Goal: Task Accomplishment & Management: Use online tool/utility

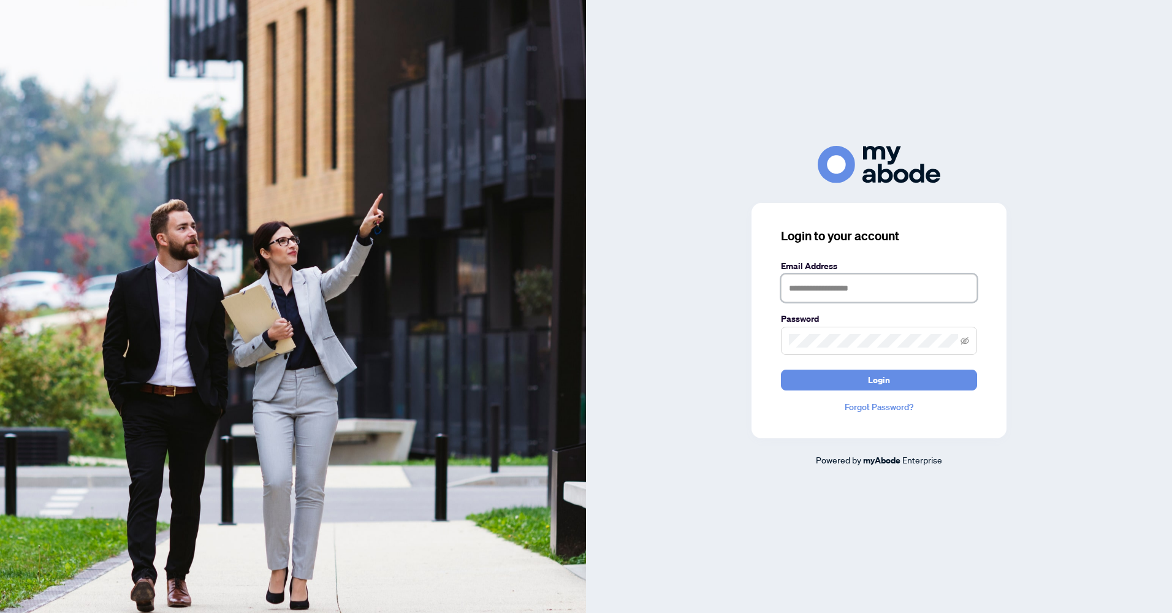
click at [823, 284] on input "text" at bounding box center [879, 288] width 196 height 28
type input "**********"
click at [885, 375] on span "Login" at bounding box center [879, 380] width 22 height 20
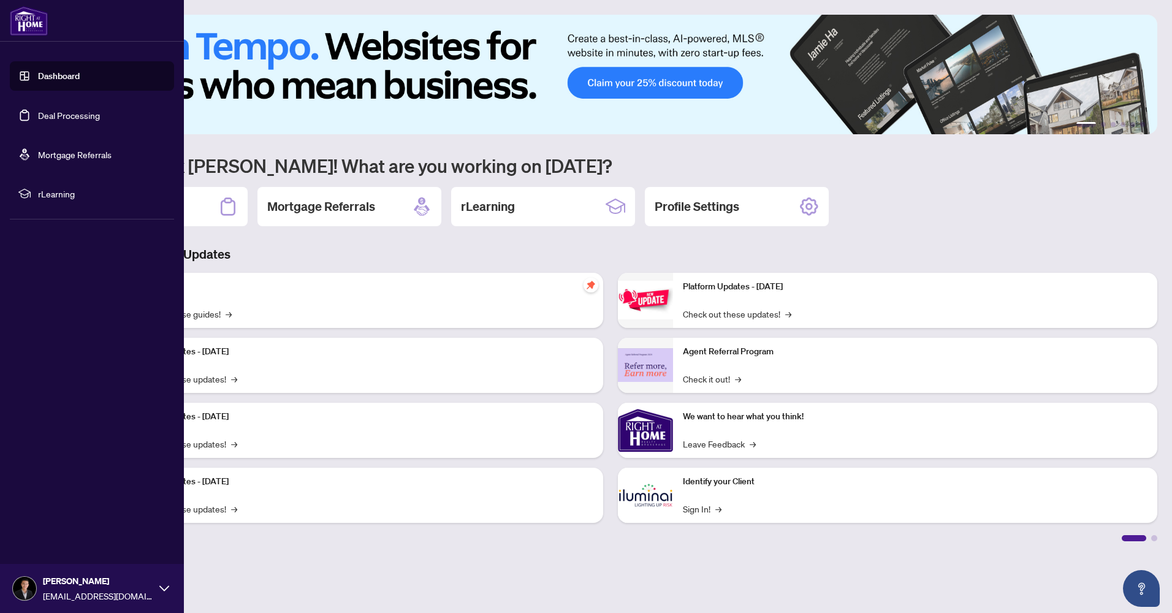
click at [51, 110] on link "Deal Processing" at bounding box center [69, 115] width 62 height 11
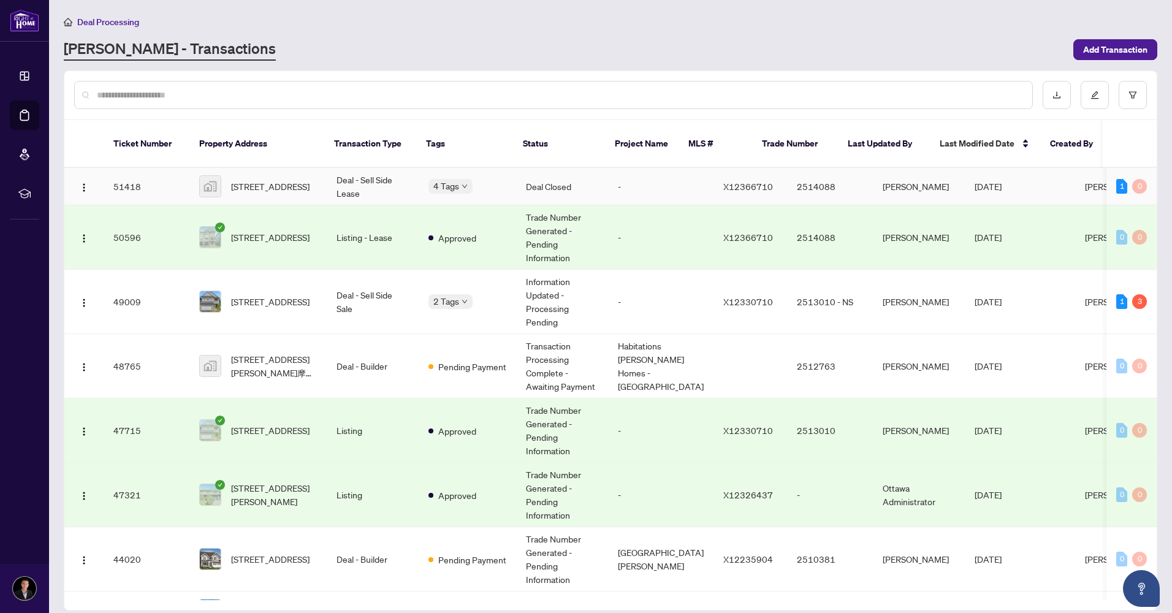
click at [364, 176] on td "Deal - Sell Side Lease" at bounding box center [373, 186] width 92 height 37
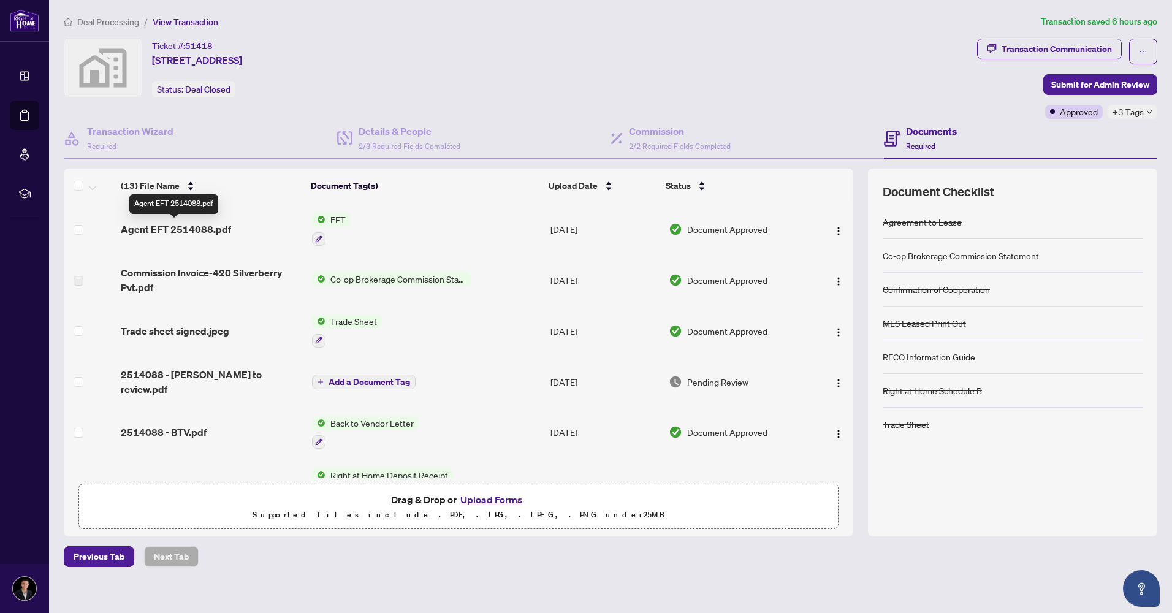
click at [194, 226] on span "Agent EFT 2514088.pdf" at bounding box center [176, 229] width 110 height 15
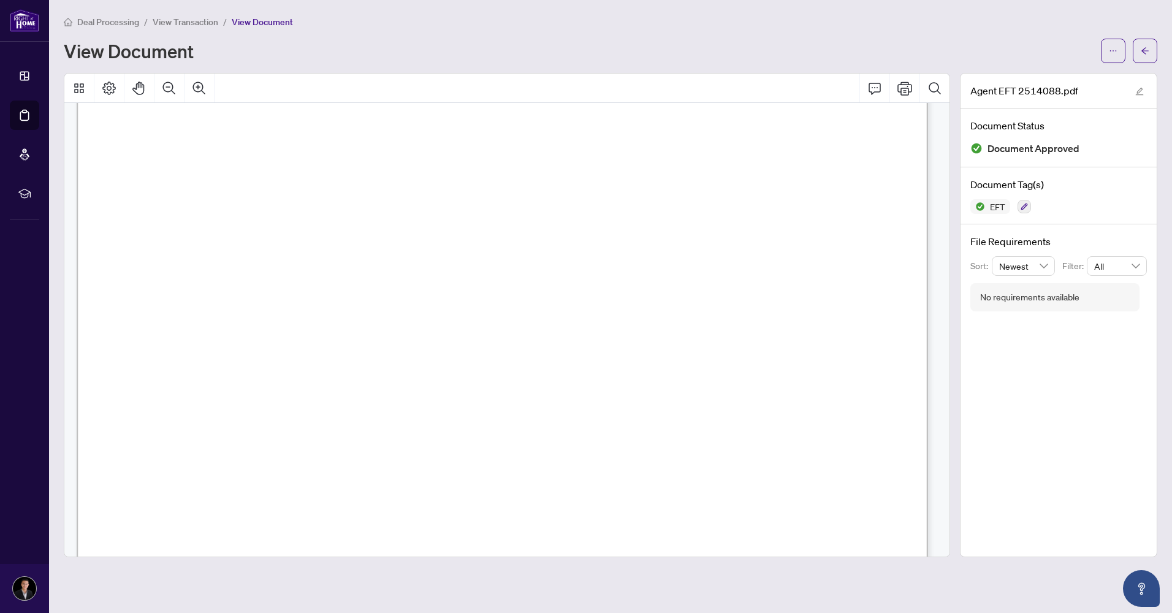
scroll to position [429, 0]
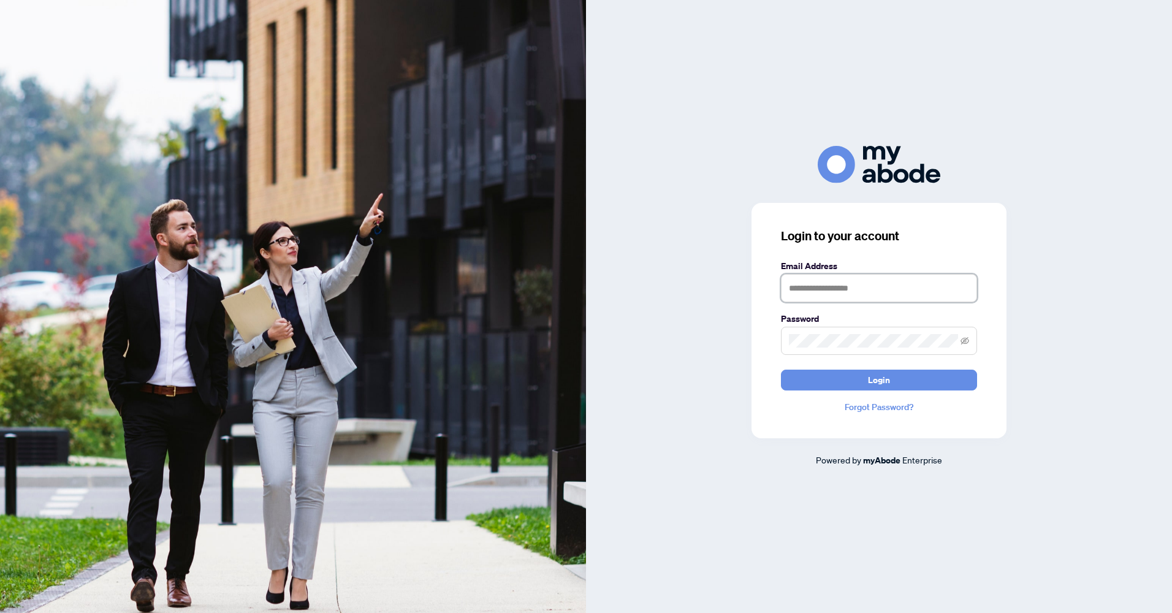
click at [889, 289] on input "text" at bounding box center [879, 288] width 196 height 28
type input "**********"
click at [781, 370] on button "Login" at bounding box center [879, 380] width 196 height 21
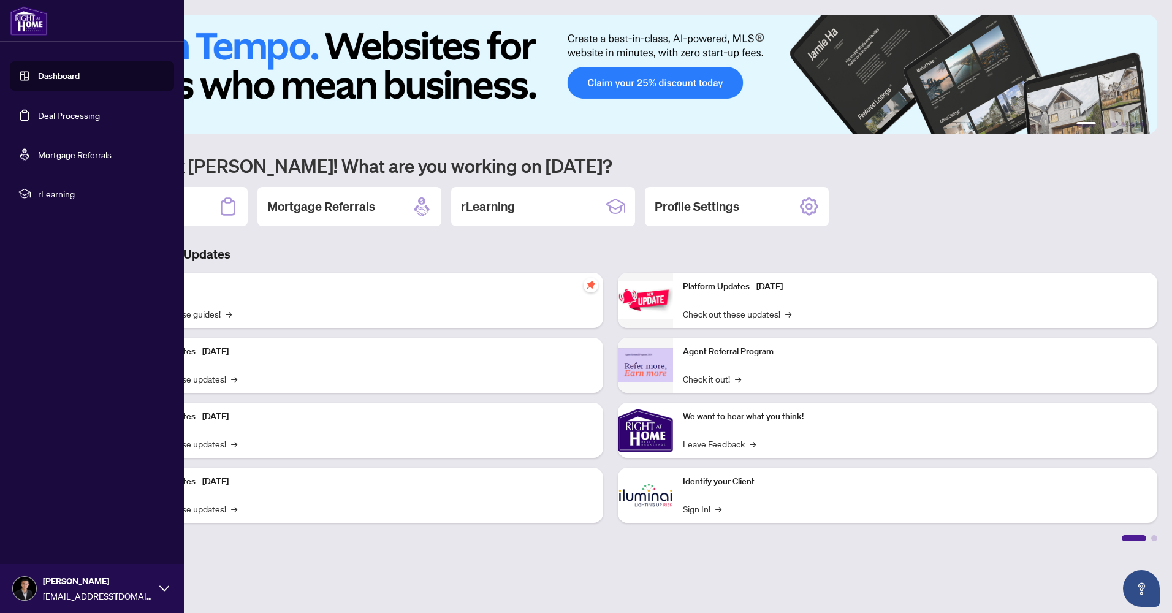
click at [53, 121] on link "Deal Processing" at bounding box center [69, 115] width 62 height 11
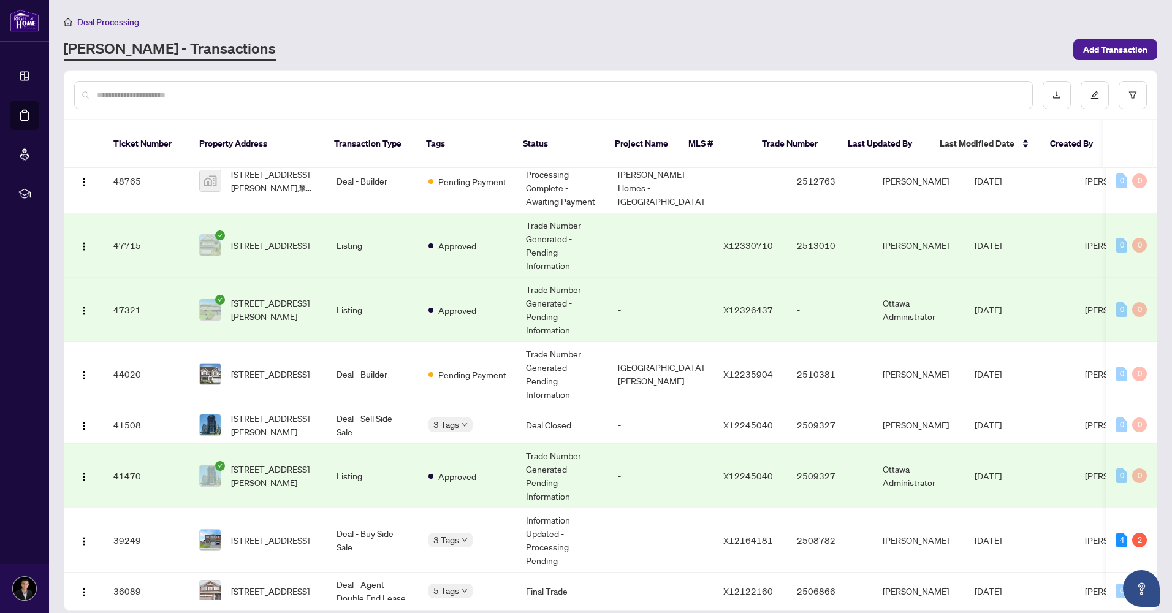
scroll to position [245, 0]
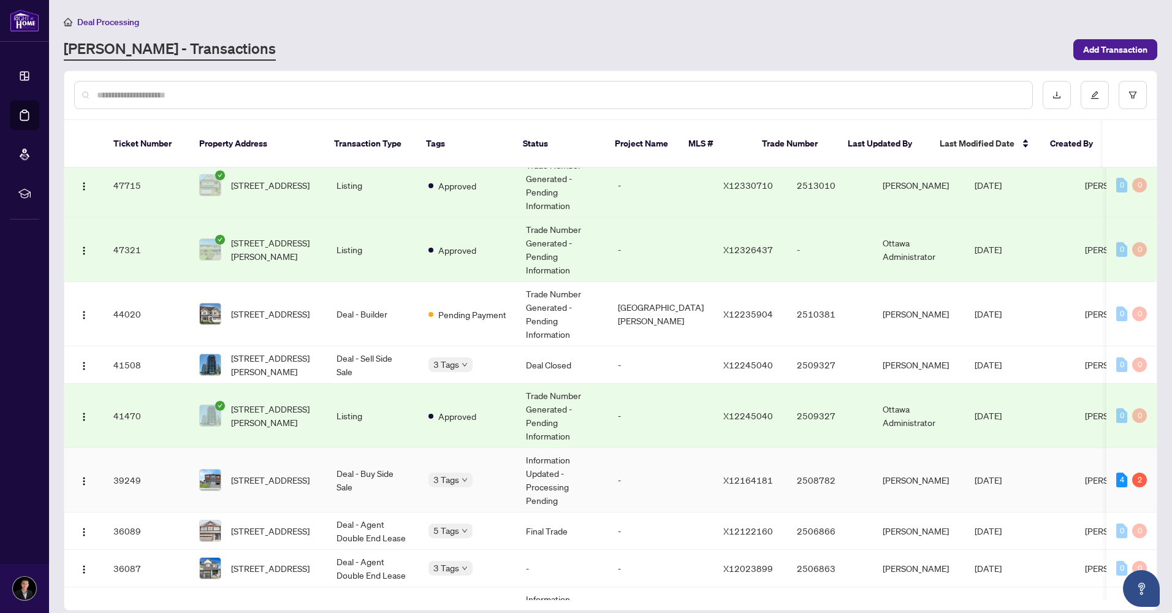
click at [462, 469] on body "Dashboard Deal Processing Mortgage Referrals rLearning Yi Yang yiyangottawa@gma…" at bounding box center [586, 306] width 1172 height 613
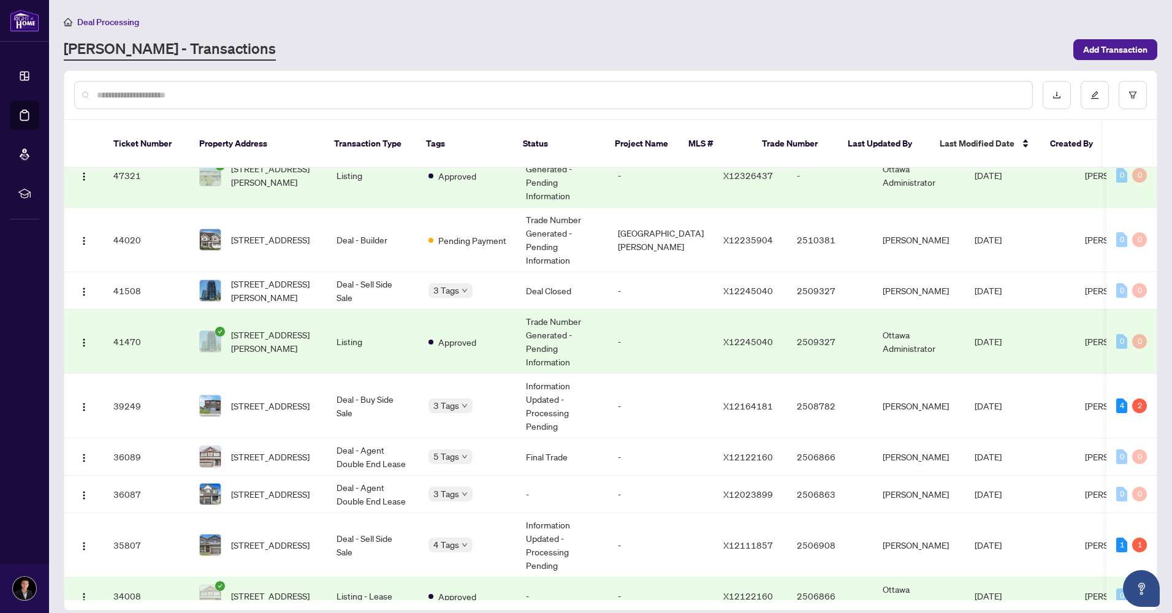
scroll to position [317, 0]
